Goal: Transaction & Acquisition: Purchase product/service

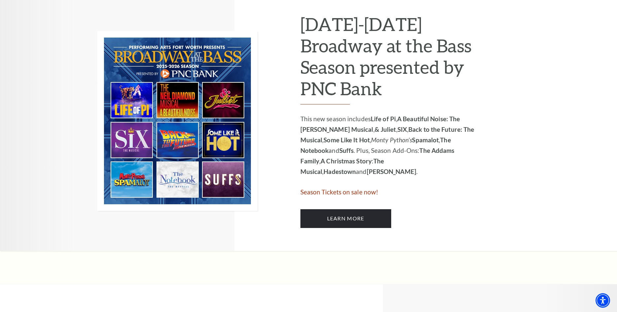
scroll to position [303, 0]
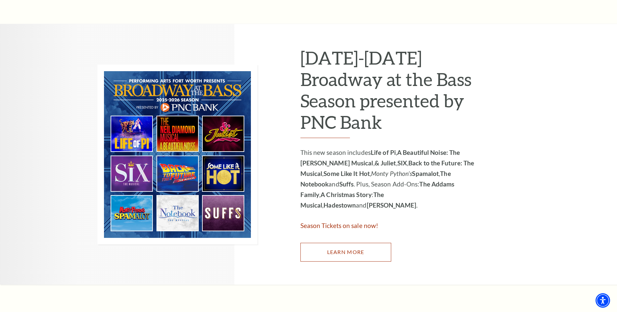
click at [328, 251] on link "Learn More" at bounding box center [345, 252] width 91 height 18
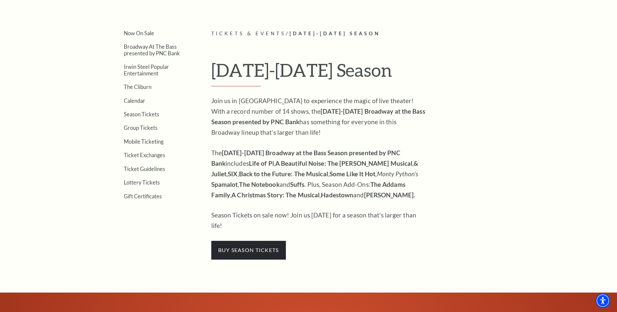
scroll to position [168, 0]
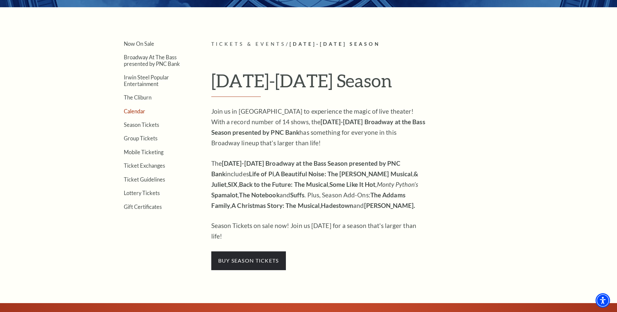
click at [135, 110] on link "Calendar" at bounding box center [134, 111] width 21 height 6
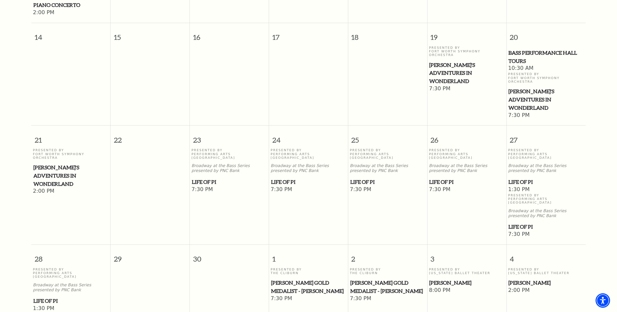
scroll to position [395, 0]
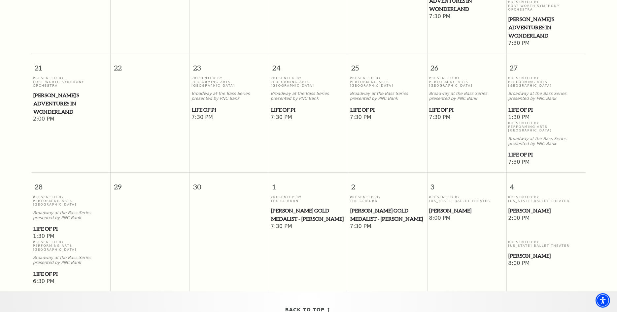
click at [444, 207] on span "[PERSON_NAME]" at bounding box center [466, 211] width 75 height 8
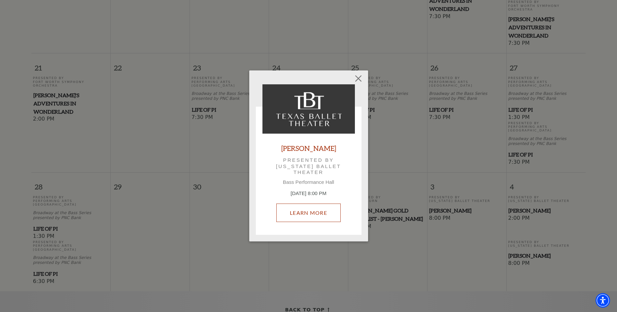
click at [299, 209] on link "Learn More" at bounding box center [308, 213] width 64 height 18
click at [357, 75] on button "Close" at bounding box center [358, 78] width 13 height 13
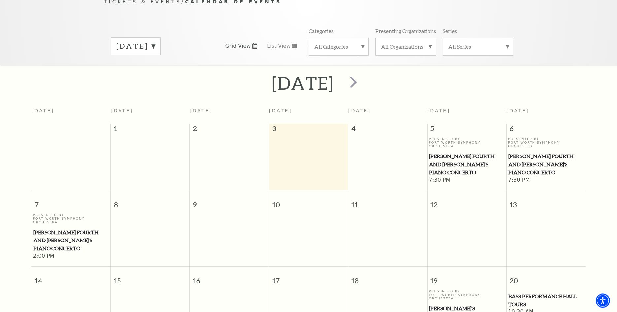
scroll to position [0, 0]
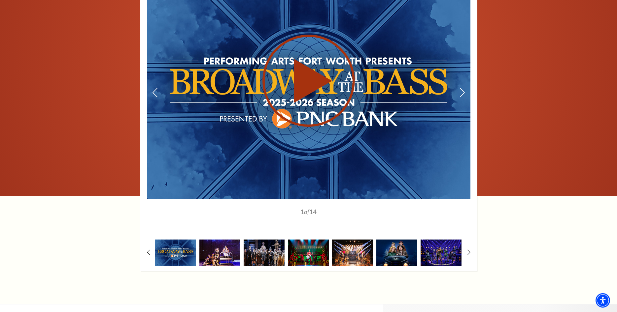
scroll to position [572, 0]
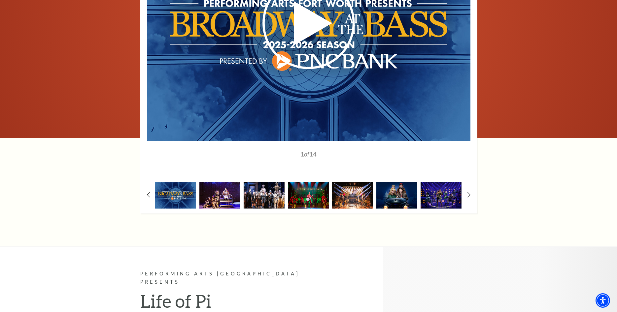
click at [270, 188] on img at bounding box center [264, 195] width 41 height 27
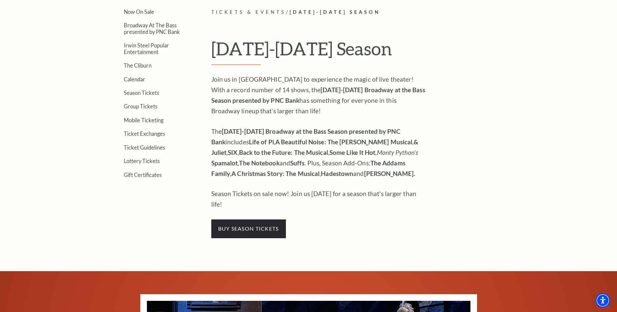
scroll to position [168, 0]
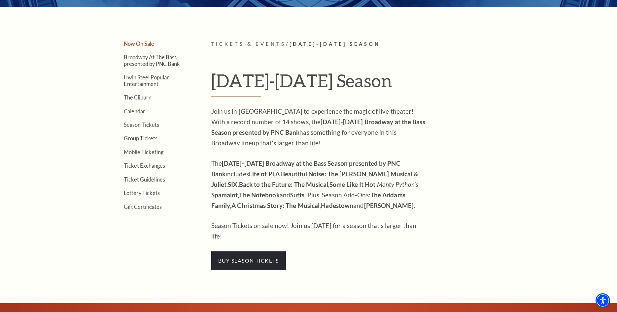
click at [140, 41] on link "Now On Sale" at bounding box center [139, 44] width 30 height 6
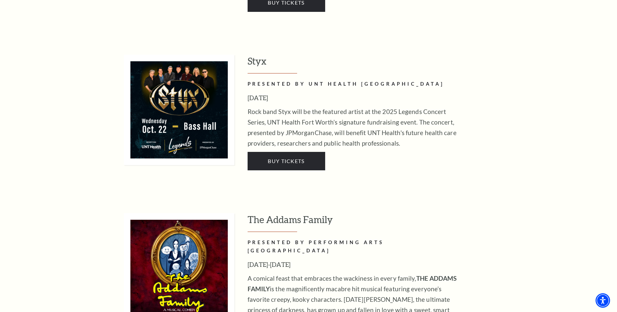
scroll to position [1346, 0]
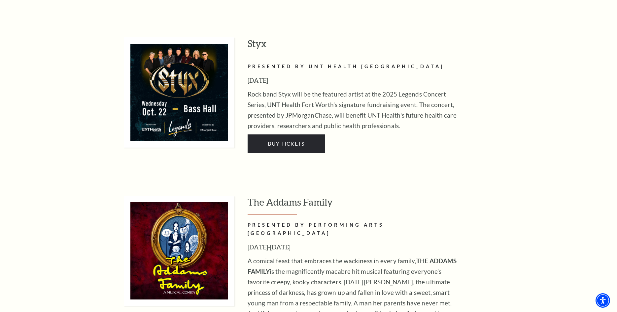
click at [268, 242] on h3 "[DATE]-[DATE]" at bounding box center [354, 247] width 214 height 11
click at [273, 196] on h3 "The Addams Family" at bounding box center [380, 205] width 266 height 19
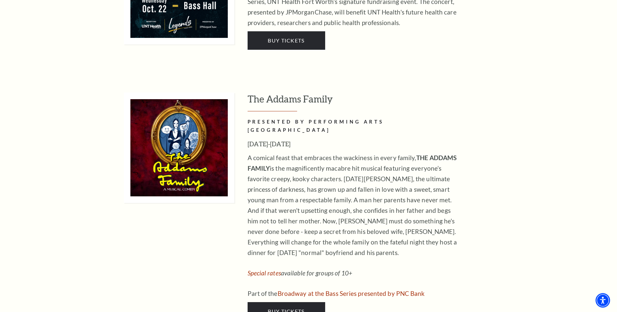
scroll to position [1447, 0]
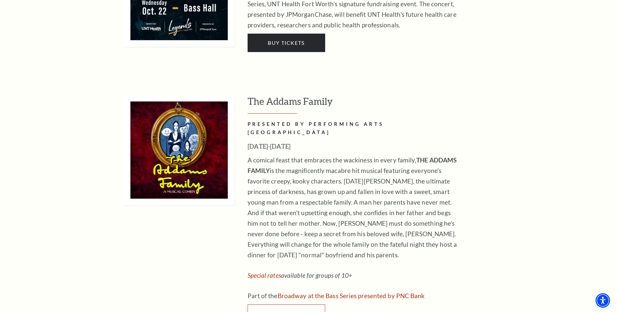
click at [274, 305] on link "Buy Tickets" at bounding box center [286, 314] width 78 height 18
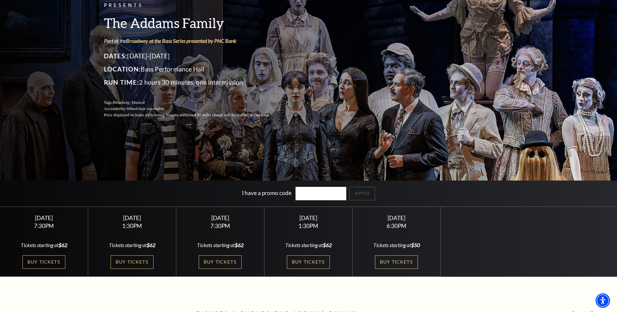
scroll to position [101, 0]
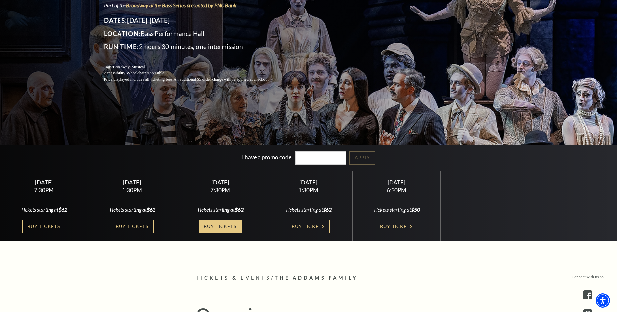
click at [218, 226] on link "Buy Tickets" at bounding box center [220, 227] width 43 height 14
click at [215, 225] on link "Buy Tickets" at bounding box center [220, 227] width 43 height 14
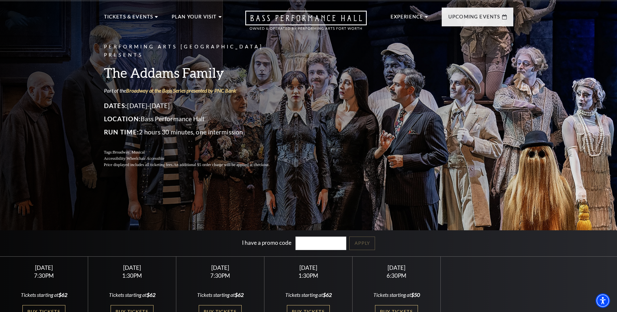
scroll to position [0, 0]
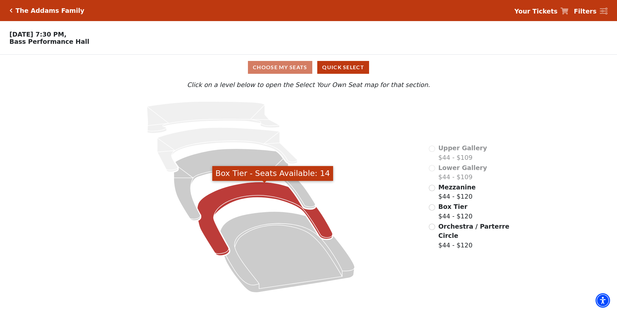
click at [236, 194] on icon "Box Tier - Seats Available: 14" at bounding box center [264, 219] width 135 height 74
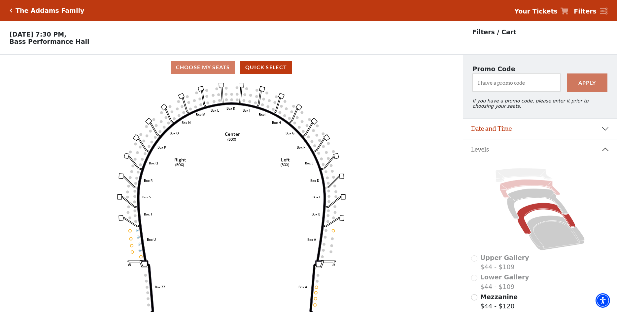
click at [521, 189] on icon at bounding box center [530, 189] width 60 height 19
click at [474, 262] on div "Upper Gallery $44 - $109" at bounding box center [540, 262] width 138 height 19
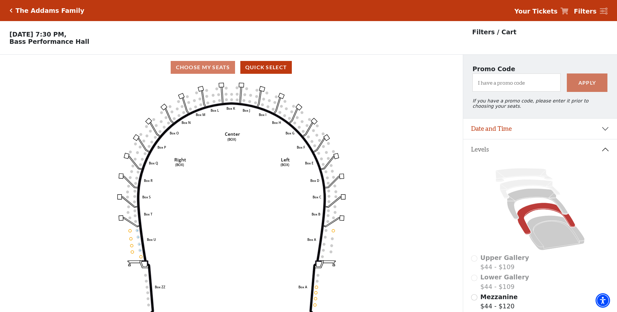
drag, startPoint x: 511, startPoint y: 255, endPoint x: 515, endPoint y: 249, distance: 7.1
click at [511, 253] on icon at bounding box center [540, 209] width 138 height 87
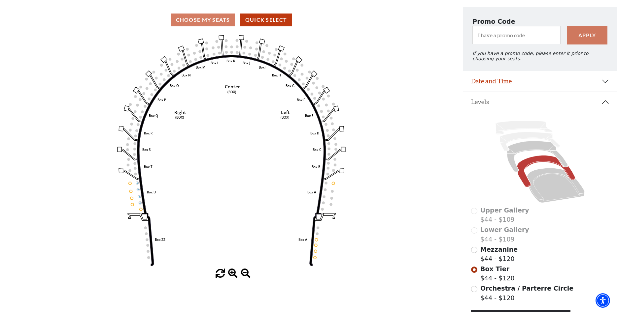
scroll to position [34, 0]
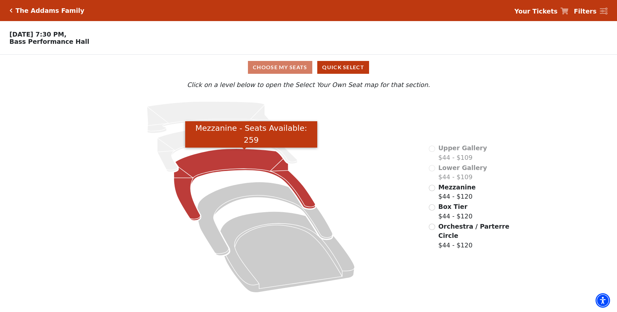
click at [256, 162] on icon "Mezzanine - Seats Available: 259" at bounding box center [245, 185] width 142 height 72
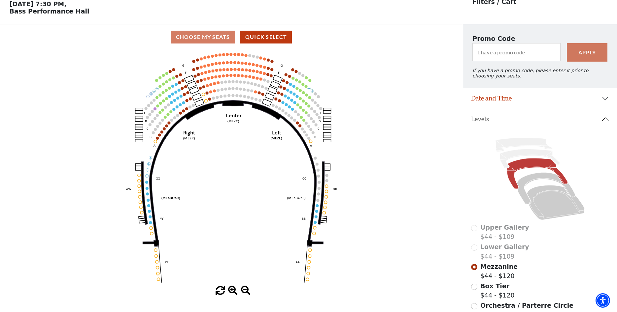
scroll to position [31, 0]
click at [267, 40] on button "Quick Select" at bounding box center [266, 36] width 52 height 13
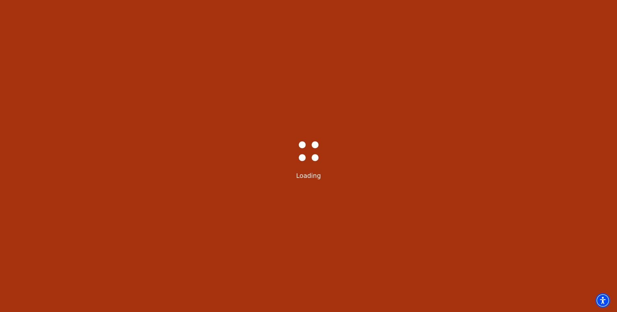
select select "6292"
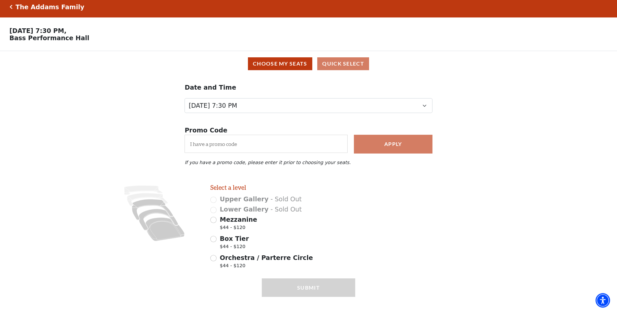
scroll to position [17, 0]
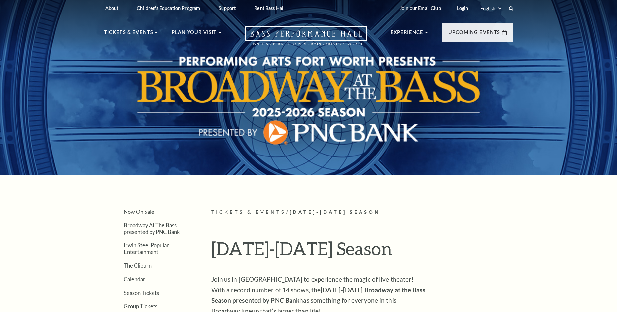
scroll to position [168, 0]
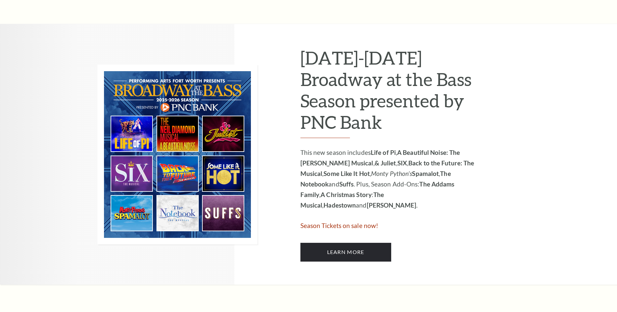
scroll to position [303, 0]
click at [432, 174] on strong "Spamalot" at bounding box center [425, 174] width 27 height 8
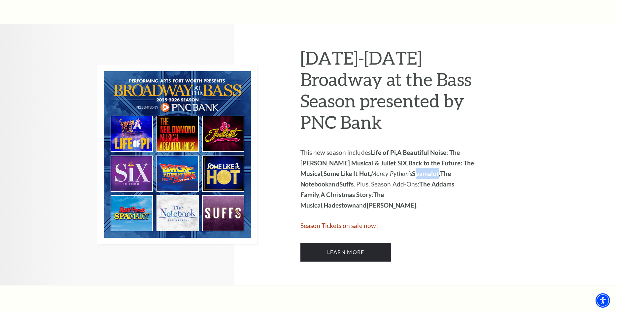
click at [432, 174] on strong "Spamalot" at bounding box center [425, 174] width 27 height 8
click at [134, 214] on img at bounding box center [177, 155] width 160 height 180
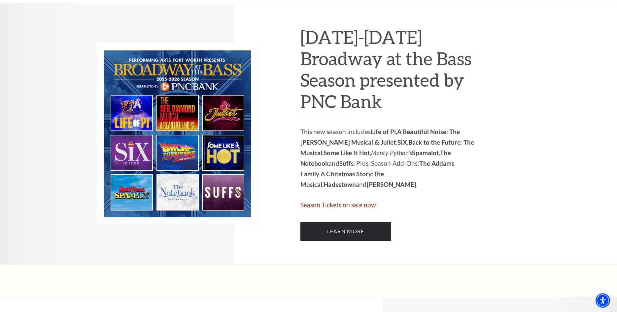
scroll to position [337, 0]
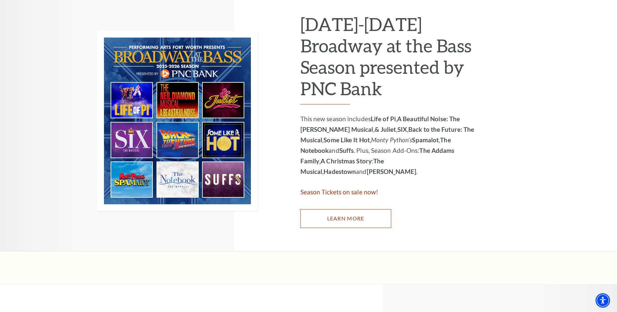
click at [347, 221] on link "Learn More" at bounding box center [345, 219] width 91 height 18
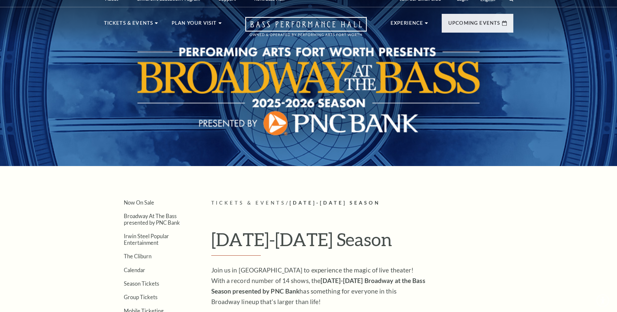
scroll to position [168, 0]
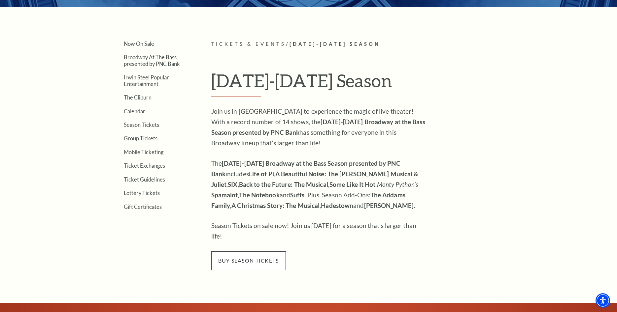
click at [253, 252] on span "buy season tickets" at bounding box center [248, 261] width 75 height 18
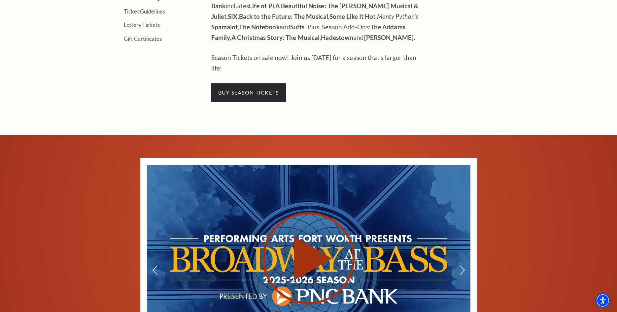
scroll to position [505, 0]
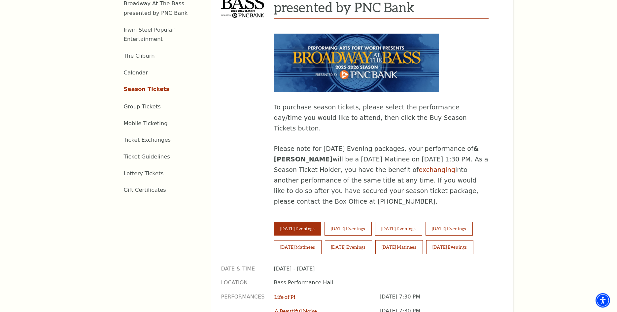
scroll to position [337, 0]
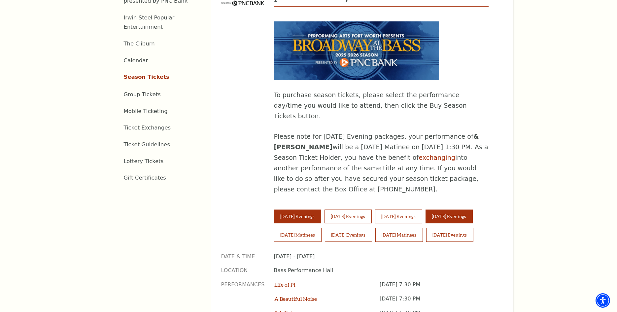
click at [467, 210] on button "Friday Evenings" at bounding box center [448, 217] width 47 height 14
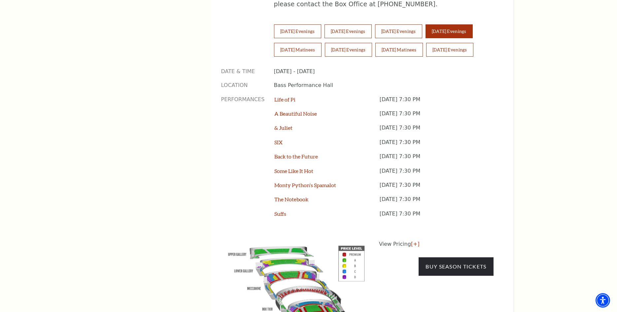
scroll to position [539, 0]
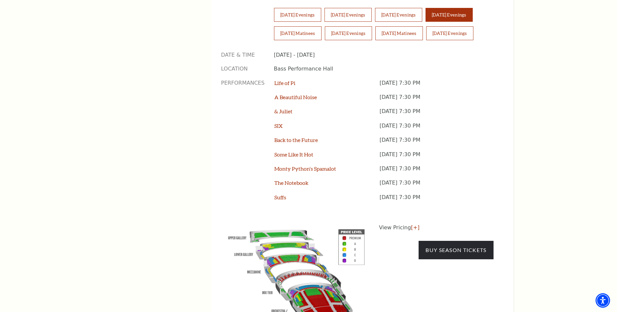
click at [354, 224] on img at bounding box center [296, 274] width 150 height 100
click at [349, 224] on img at bounding box center [296, 274] width 150 height 100
click at [433, 241] on link "Buy Season Tickets" at bounding box center [455, 250] width 75 height 18
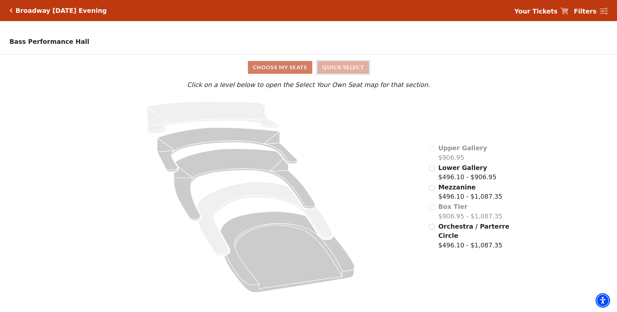
click at [341, 68] on button "Quick Select" at bounding box center [343, 67] width 52 height 13
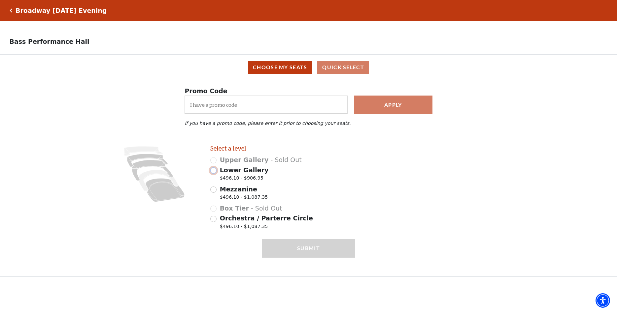
click at [213, 174] on input "Lower Gallery $496.10 - $906.95" at bounding box center [213, 171] width 6 height 6
radio input "true"
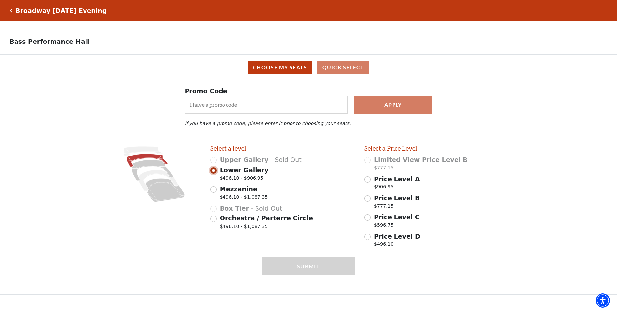
click at [213, 174] on input "Lower Gallery $496.10 - $906.95" at bounding box center [213, 171] width 6 height 6
click at [213, 173] on input "Lower Gallery $496.10 - $906.95" at bounding box center [213, 171] width 6 height 6
click at [329, 169] on div "Select a level Upper Gallery - Sold Out Lower Gallery $496.10 - $906.95 Mezzani…" at bounding box center [283, 198] width 154 height 106
click at [369, 240] on input "Price Level D $496.10" at bounding box center [367, 237] width 6 height 6
radio input "true"
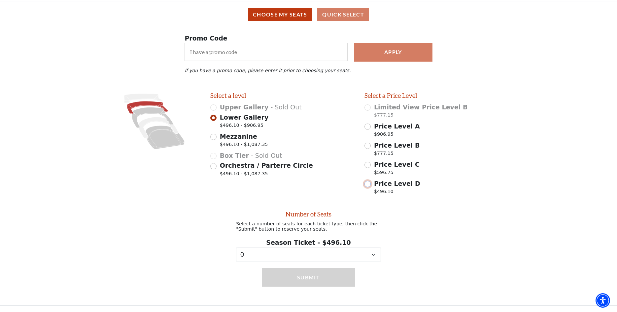
scroll to position [59, 0]
click at [369, 240] on div "Season Ticket - $496.10 0 1 2 3 4 5 6 7 8 9" at bounding box center [308, 250] width 145 height 24
